Goal: Task Accomplishment & Management: Use online tool/utility

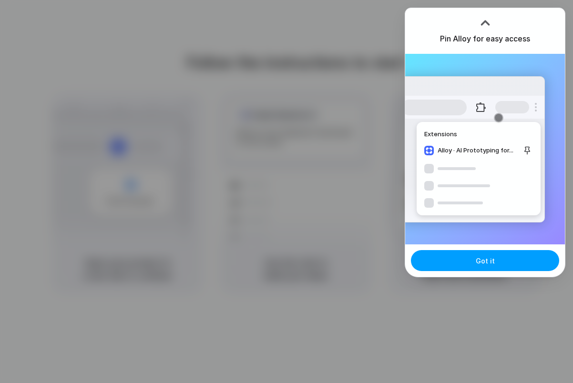
click at [466, 265] on button "Got it" at bounding box center [485, 260] width 148 height 21
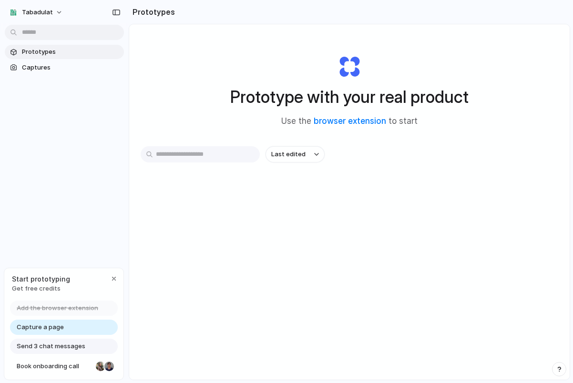
click at [205, 154] on input "text" at bounding box center [200, 154] width 119 height 16
click at [231, 119] on div "Prototype with your real product Use the browser extension to start" at bounding box center [349, 87] width 381 height 103
click at [37, 52] on span "Prototypes" at bounding box center [71, 52] width 98 height 10
click at [37, 67] on span "Captures" at bounding box center [71, 68] width 98 height 10
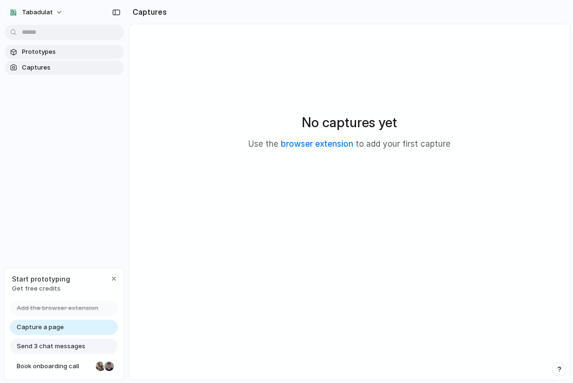
click at [40, 55] on span "Prototypes" at bounding box center [71, 52] width 98 height 10
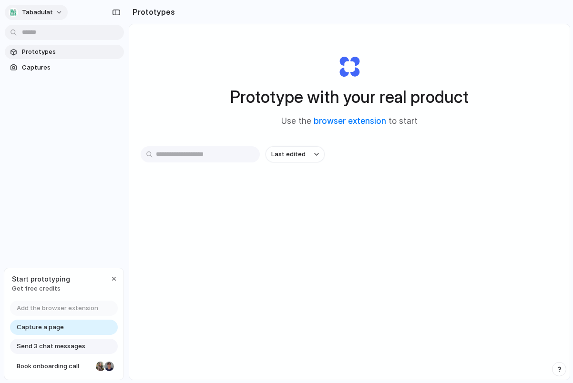
click at [47, 15] on span "Tabadulat" at bounding box center [37, 13] width 31 height 10
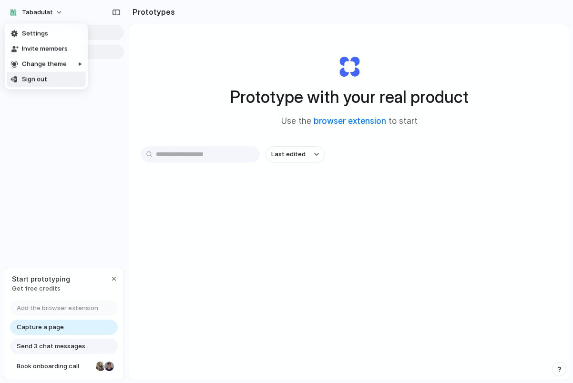
click at [59, 325] on div "Settings Invite members Change theme Sign out" at bounding box center [286, 191] width 573 height 383
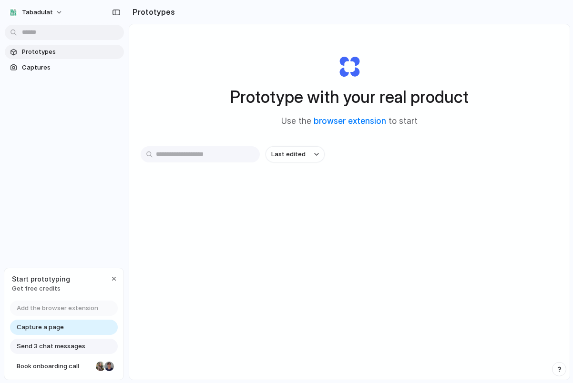
click at [42, 330] on span "Capture a page" at bounding box center [40, 328] width 47 height 10
click at [68, 345] on span "Send 3 chat messages" at bounding box center [51, 347] width 69 height 10
click at [67, 362] on span "Book onboarding call" at bounding box center [54, 367] width 75 height 10
click at [66, 70] on span "Captures" at bounding box center [71, 68] width 98 height 10
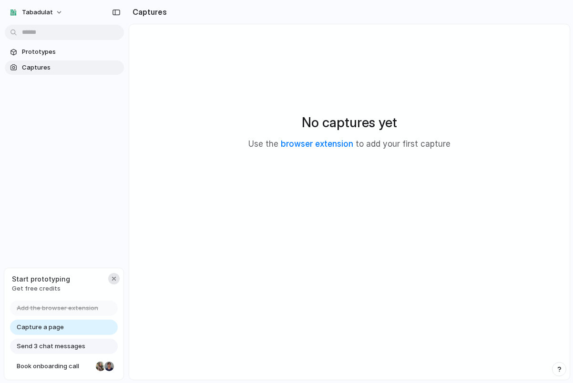
click at [113, 277] on div "button" at bounding box center [114, 279] width 8 height 8
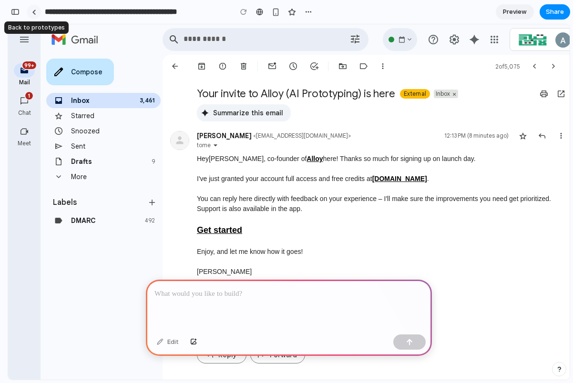
click at [32, 7] on link at bounding box center [34, 12] width 14 height 14
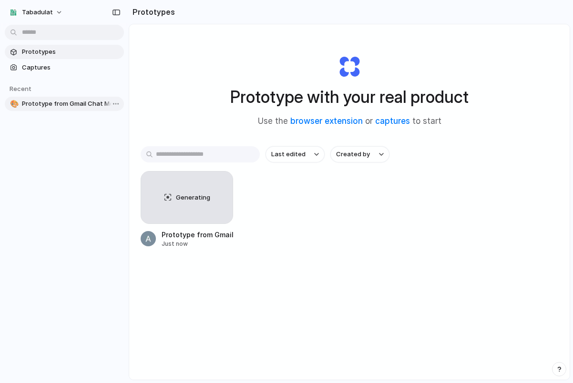
click at [64, 104] on span "Prototype from Gmail Chat Message Notification" at bounding box center [71, 104] width 98 height 10
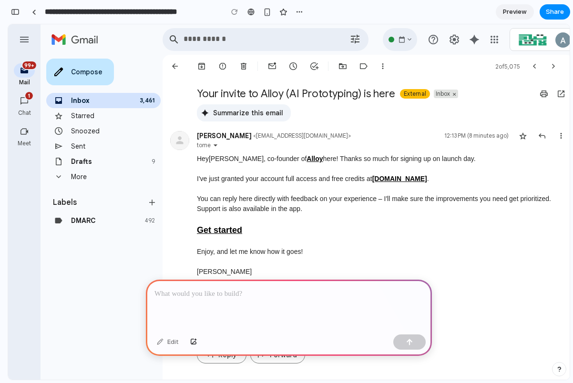
click at [297, 254] on span "Enjoy, and let me know how it goes!" at bounding box center [250, 252] width 106 height 8
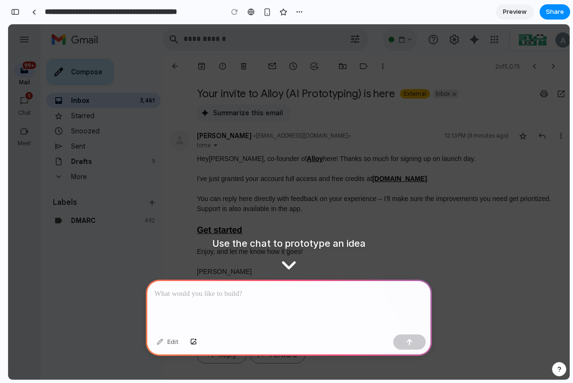
click at [516, 11] on span "Preview" at bounding box center [515, 12] width 24 height 10
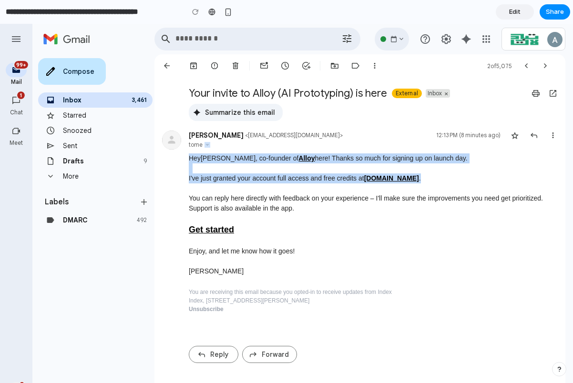
drag, startPoint x: 430, startPoint y: 143, endPoint x: 439, endPoint y: 184, distance: 41.5
click at [439, 183] on div "Simon Kubica < simon@mail.index.inc > 12:13 PM (8 minutes ago) to me Hey Ali , …" at bounding box center [373, 229] width 369 height 216
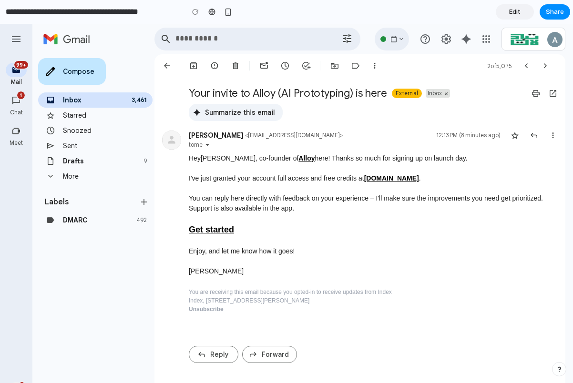
click at [439, 184] on div at bounding box center [373, 189] width 369 height 10
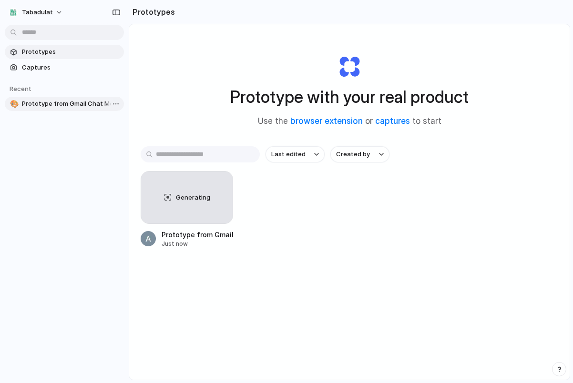
click at [92, 109] on link "🎨 Prototype from Gmail Chat Message Notification" at bounding box center [64, 104] width 119 height 14
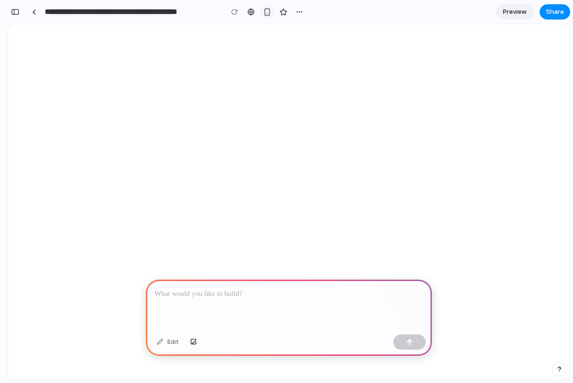
click at [267, 10] on div "button" at bounding box center [267, 12] width 8 height 8
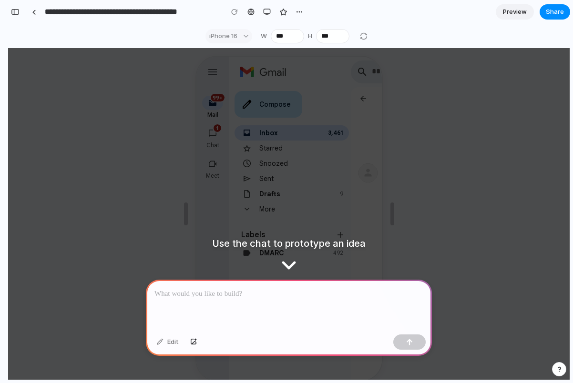
drag, startPoint x: 297, startPoint y: 168, endPoint x: 290, endPoint y: 169, distance: 6.7
click at [290, 169] on div "Snoozed" at bounding box center [290, 162] width 114 height 15
click at [297, 133] on div "Inbox 3,461" at bounding box center [300, 132] width 84 height 10
click at [219, 98] on span "99+" at bounding box center [216, 97] width 16 height 10
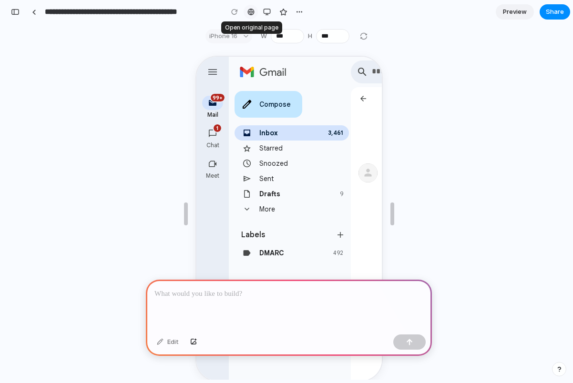
click at [252, 10] on div at bounding box center [250, 12] width 7 height 8
